Goal: Use online tool/utility

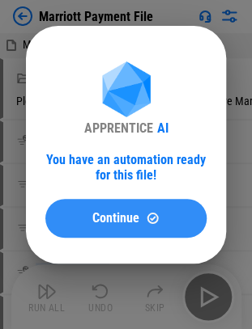
click at [120, 166] on button "Continue" at bounding box center [125, 218] width 161 height 39
